Goal: Information Seeking & Learning: Learn about a topic

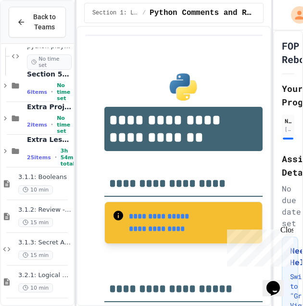
scroll to position [970, 0]
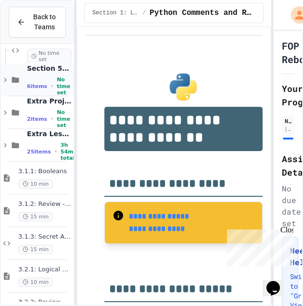
click at [36, 89] on span "6 items" at bounding box center [37, 86] width 20 height 6
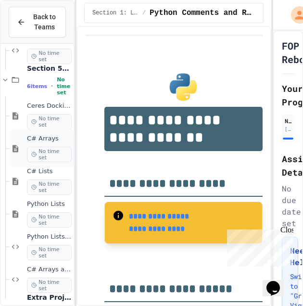
click at [46, 137] on span "C# Arrays" at bounding box center [49, 139] width 45 height 8
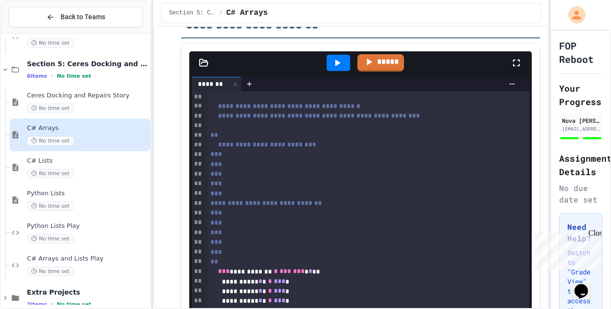
scroll to position [120, 0]
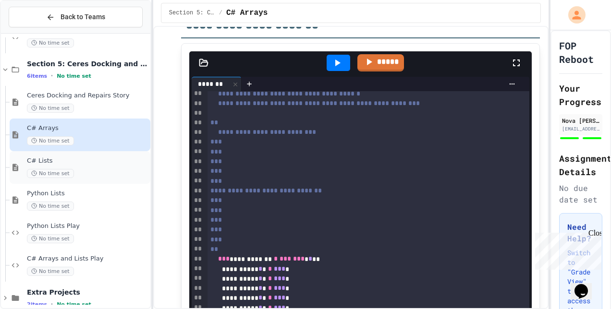
click at [114, 157] on span "C# Lists" at bounding box center [88, 161] width 122 height 8
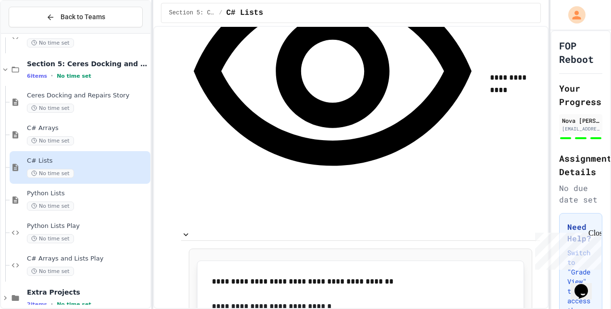
scroll to position [2286, 0]
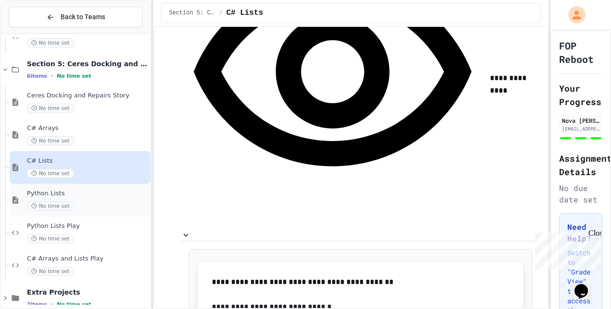
click at [117, 190] on span "Python Lists" at bounding box center [88, 194] width 122 height 8
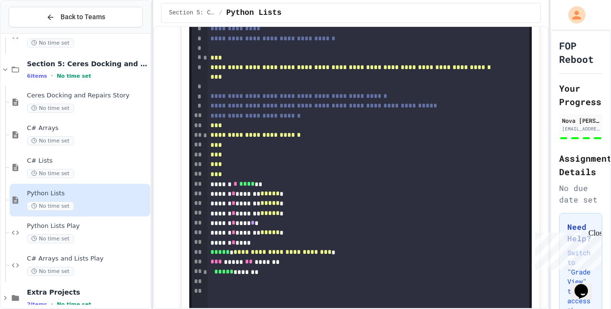
scroll to position [1810, 0]
click at [94, 223] on span "Python Lists Play" at bounding box center [88, 226] width 122 height 8
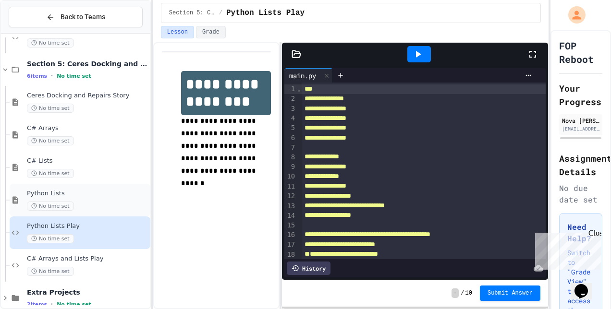
click at [96, 204] on div "No time set" at bounding box center [88, 206] width 122 height 9
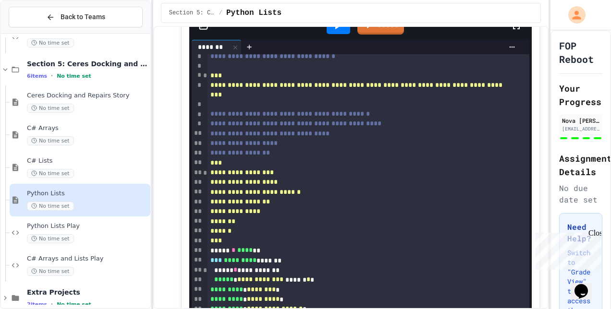
scroll to position [2263, 0]
